Goal: Task Accomplishment & Management: Use online tool/utility

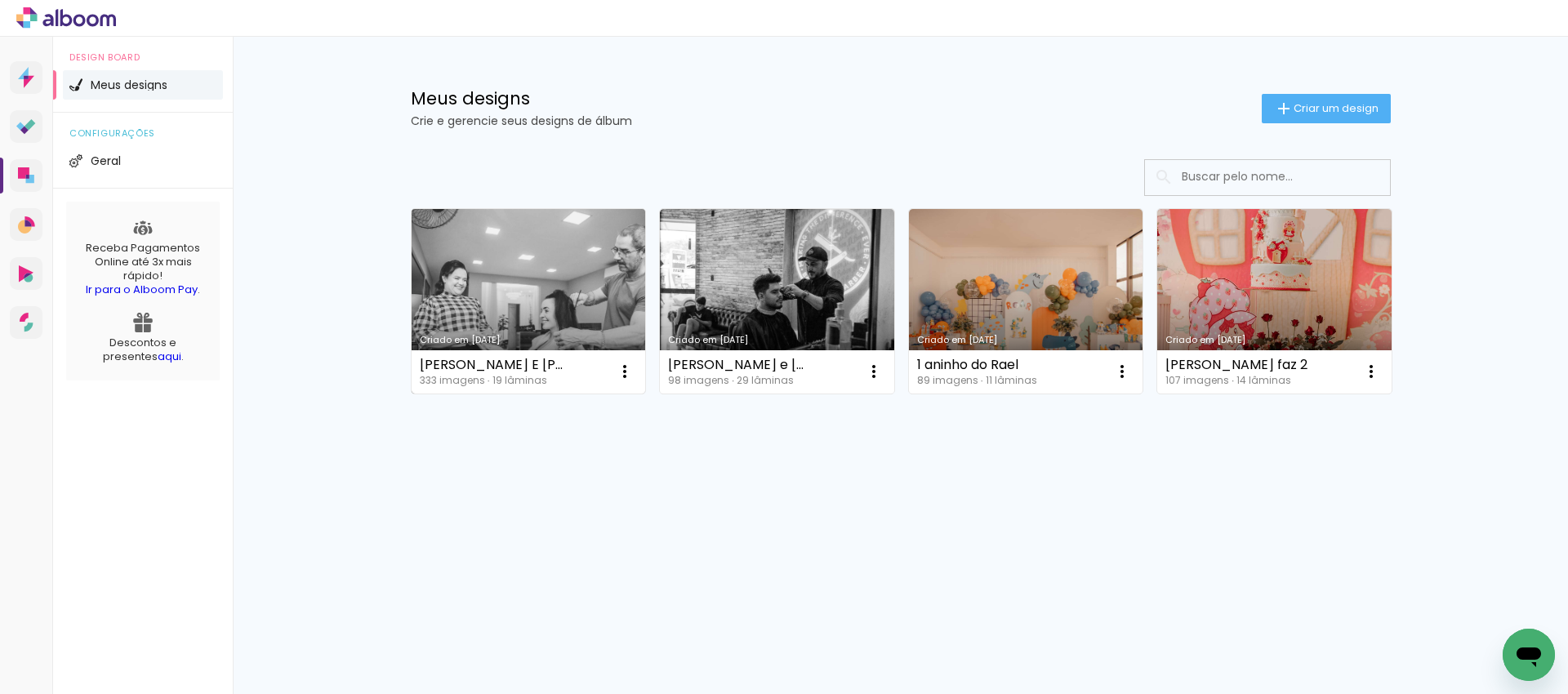
click at [515, 290] on link "Criado em [DATE]" at bounding box center [528, 301] width 234 height 184
